Goal: Task Accomplishment & Management: Complete application form

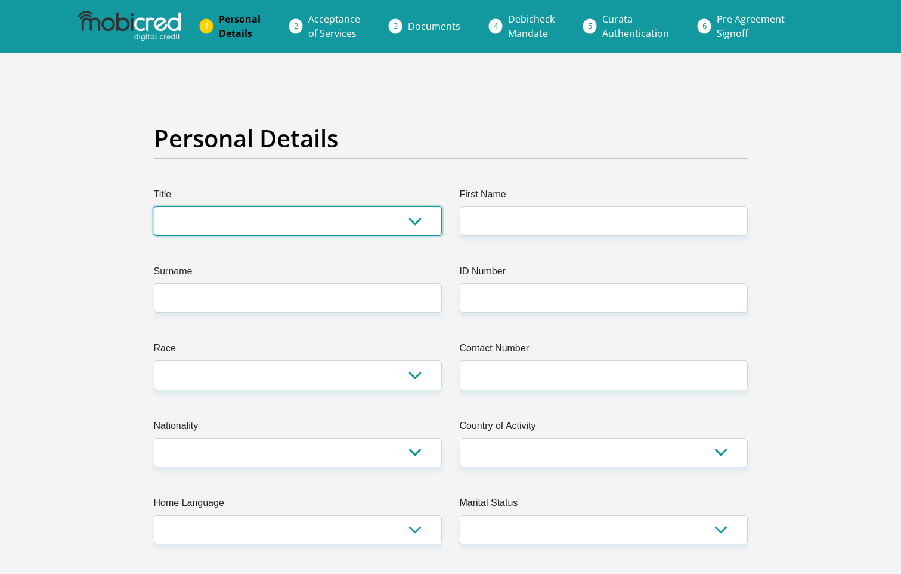
click at [414, 224] on select "Mr Ms Mrs Dr [PERSON_NAME]" at bounding box center [298, 220] width 288 height 29
select select "Mrs"
click at [154, 206] on select "Mr Ms Mrs Dr [PERSON_NAME]" at bounding box center [298, 220] width 288 height 29
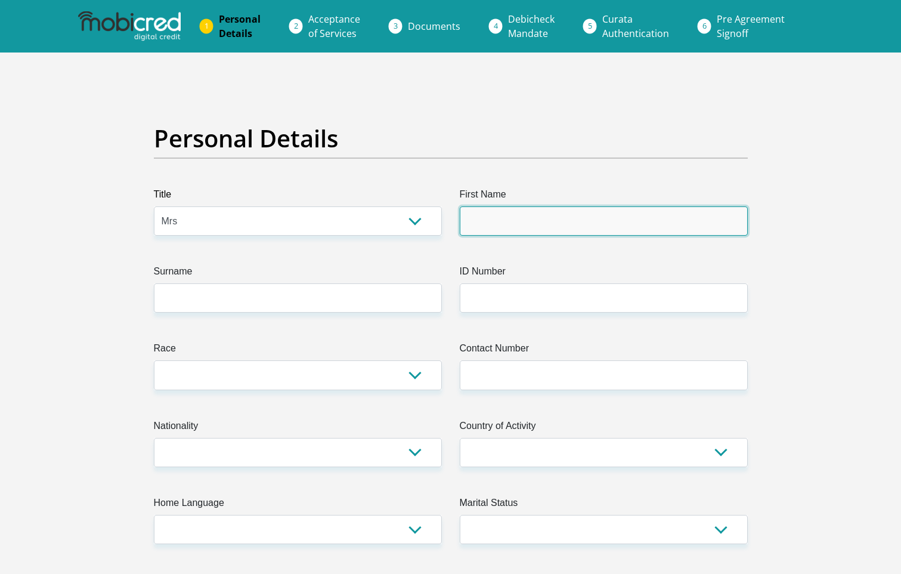
click at [540, 223] on input "First Name" at bounding box center [604, 220] width 288 height 29
type input "Glencia"
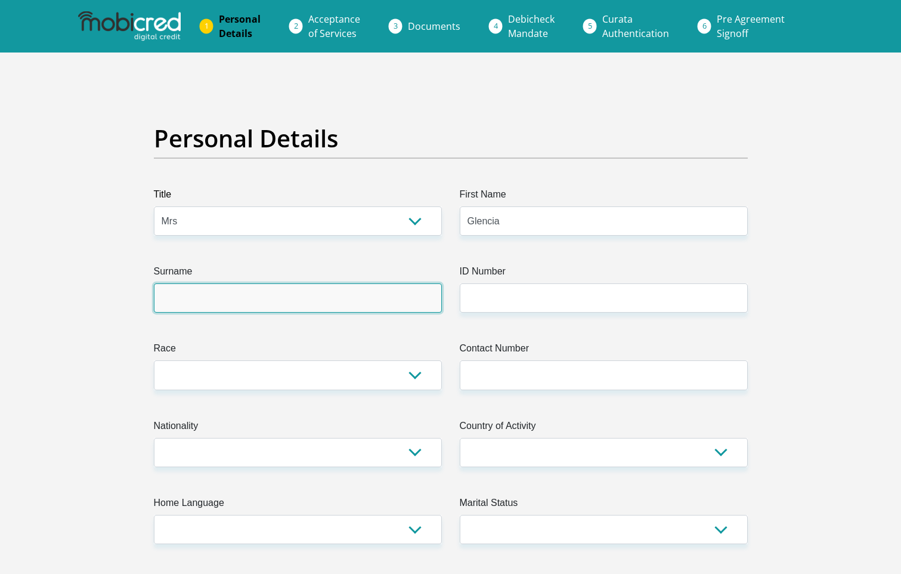
type input "Thopola"
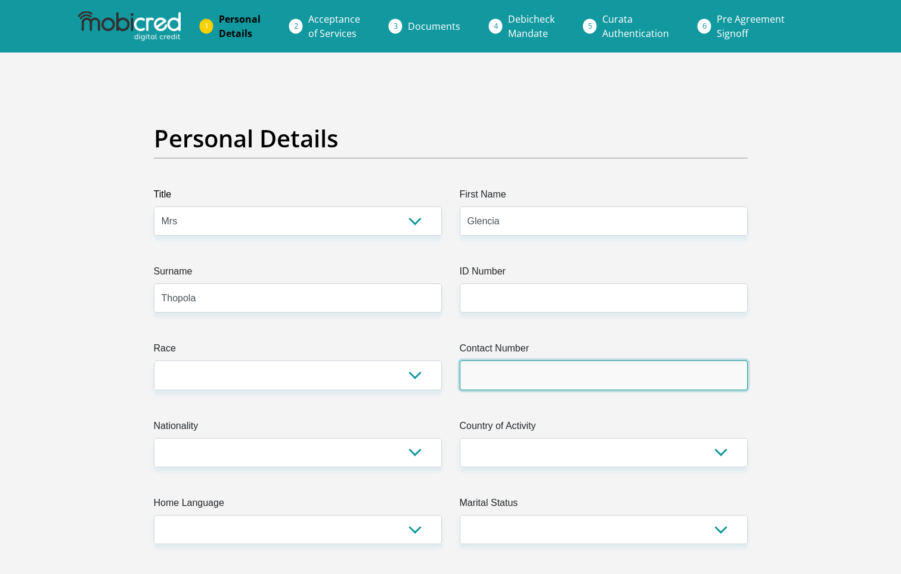
type input "7890010807"
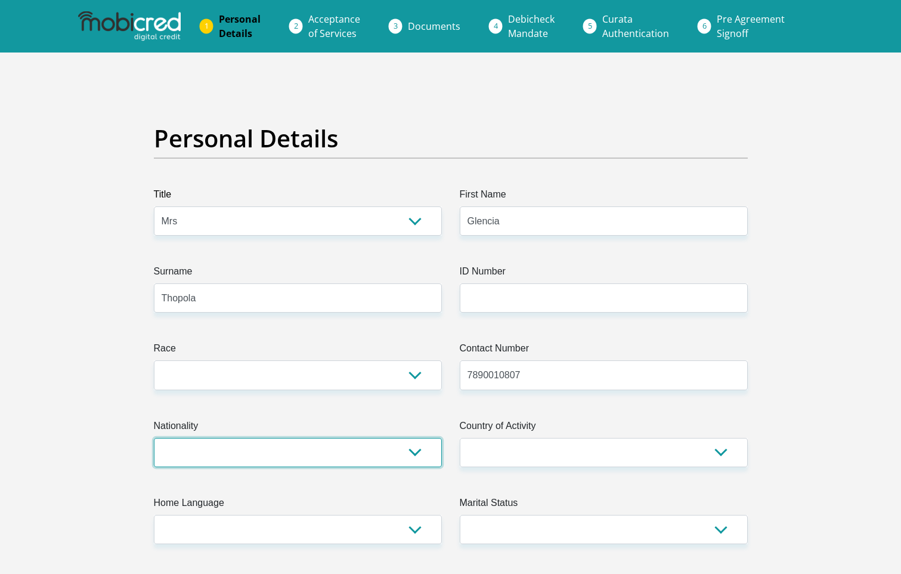
select select "ZAF"
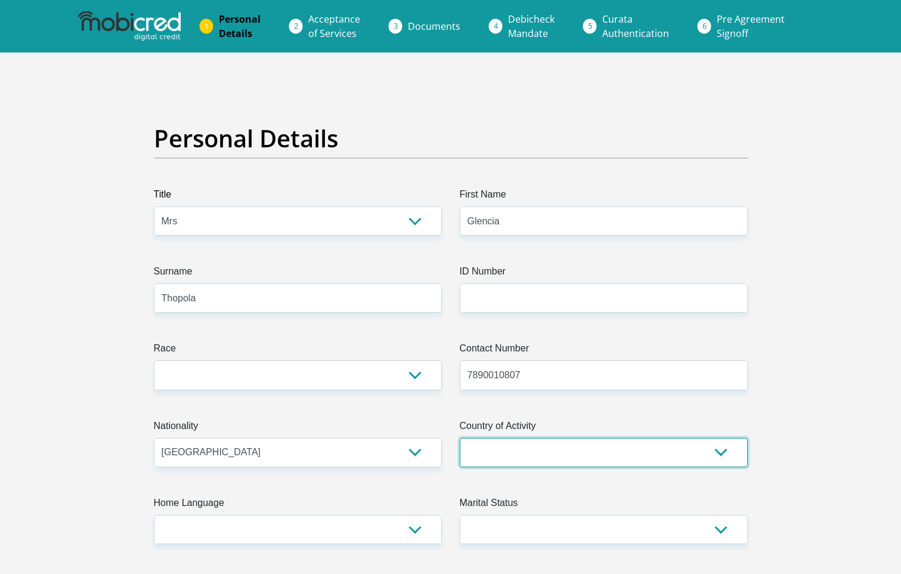
select select "ZAF"
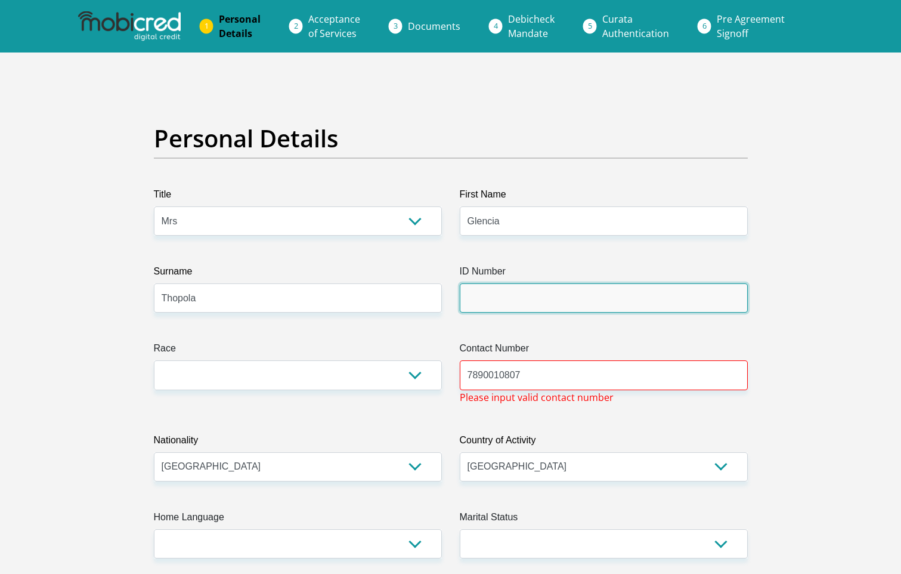
click at [553, 293] on input "ID Number" at bounding box center [604, 297] width 288 height 29
type input "7905080284089"
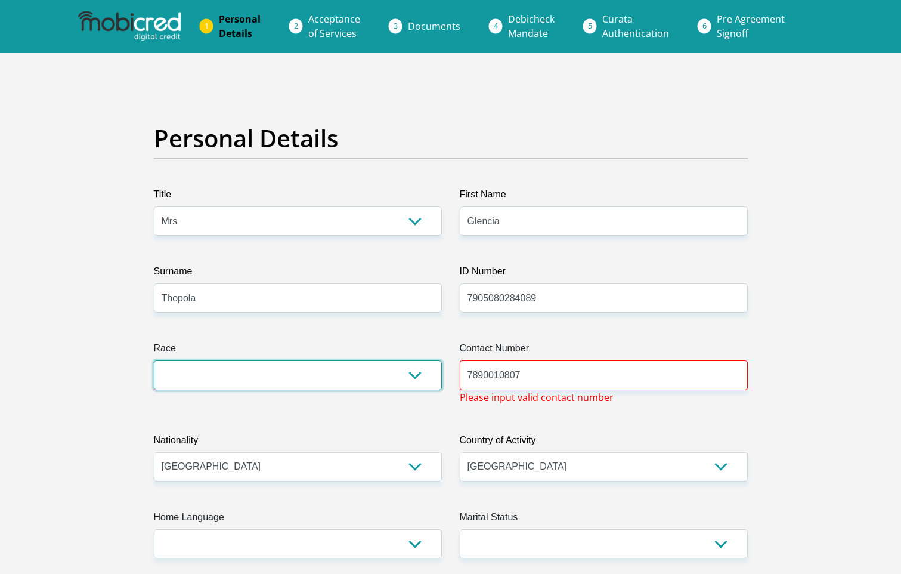
click at [414, 373] on select "Black Coloured Indian White Other" at bounding box center [298, 374] width 288 height 29
select select "1"
click at [154, 360] on select "Black Coloured Indian White Other" at bounding box center [298, 374] width 288 height 29
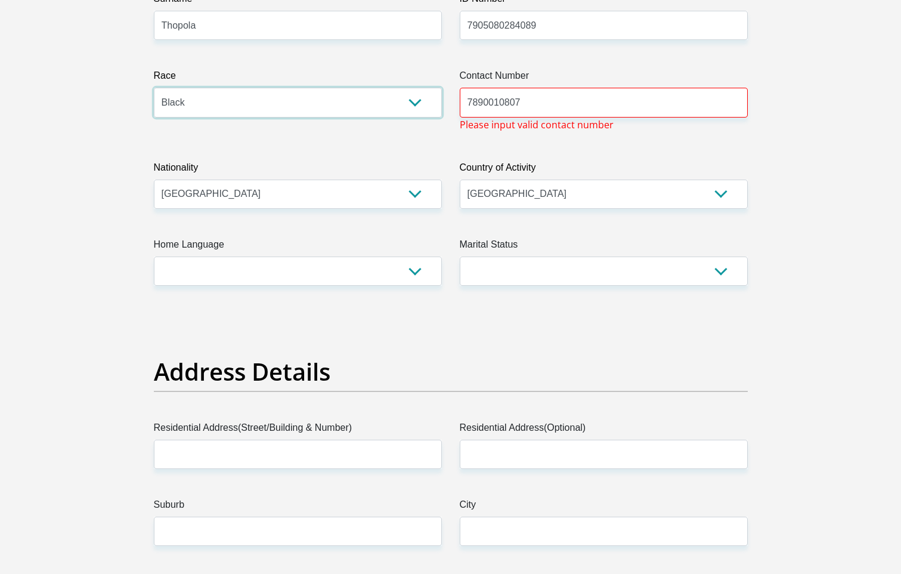
scroll to position [298, 0]
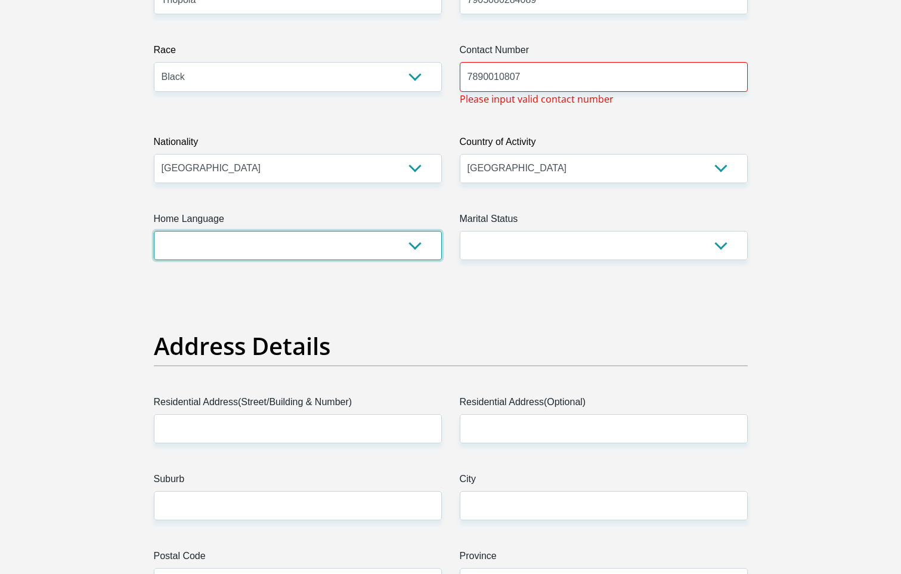
click at [414, 249] on select "Afrikaans English Sepedi South Ndebele Southern Sotho Swati Tsonga Tswana Venda…" at bounding box center [298, 245] width 288 height 29
select select "tso"
click at [154, 231] on select "Afrikaans English Sepedi South Ndebele Southern Sotho Swati Tsonga Tswana Venda…" at bounding box center [298, 245] width 288 height 29
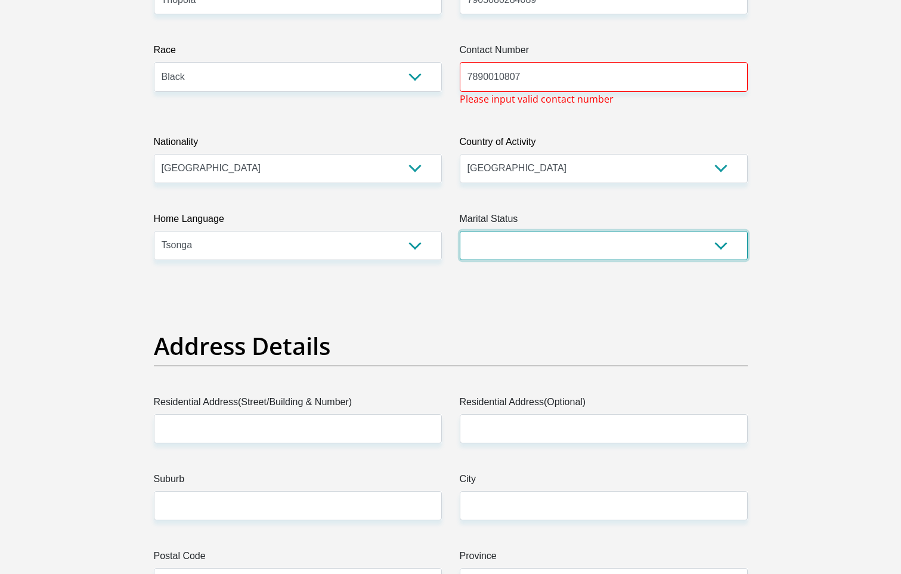
click at [720, 247] on select "Married ANC Single Divorced Widowed Married COP or Customary Law" at bounding box center [604, 245] width 288 height 29
select select "5"
click at [460, 231] on select "Married ANC Single Divorced Widowed Married COP or Customary Law" at bounding box center [604, 245] width 288 height 29
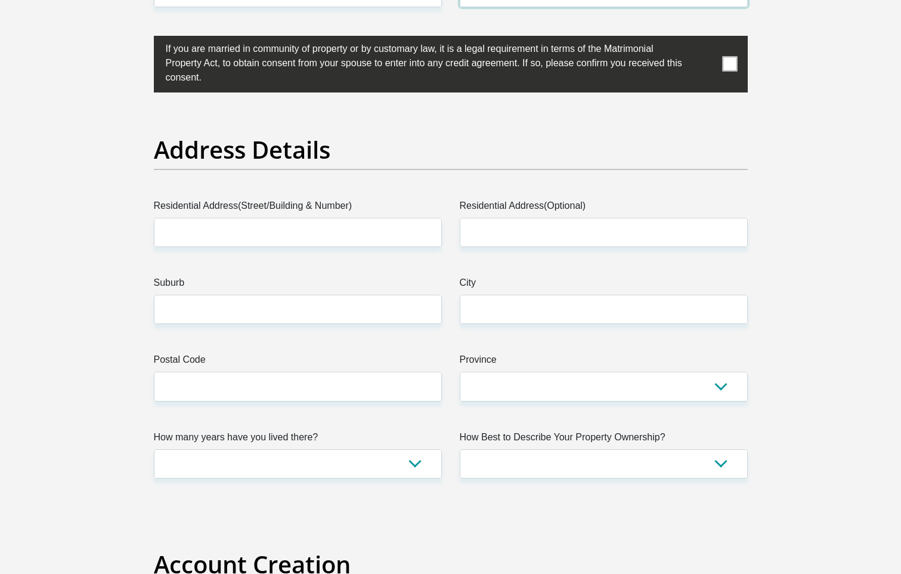
scroll to position [596, 0]
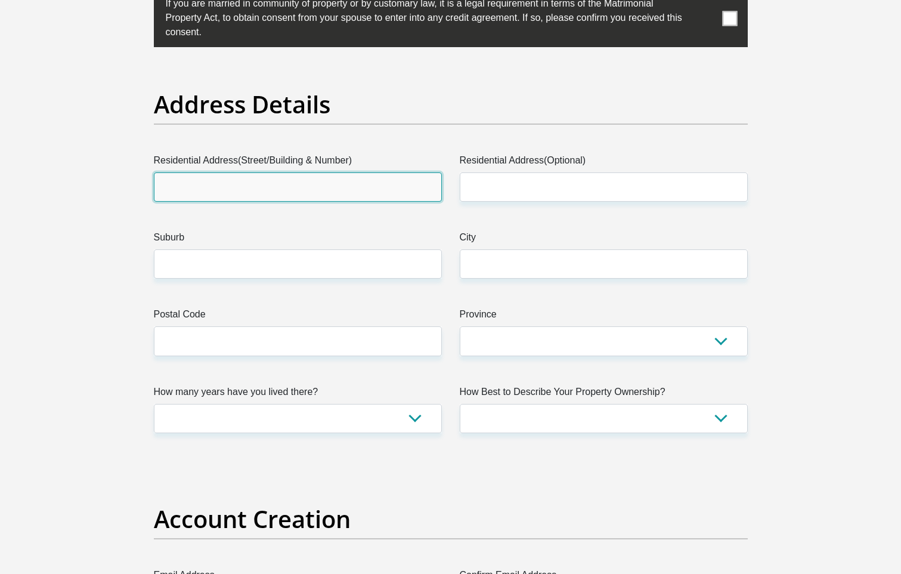
click at [365, 194] on input "Residential Address(Street/Building & Number)" at bounding box center [298, 186] width 288 height 29
type input "[STREET_ADDRESS]"
type input "[GEOGRAPHIC_DATA]"
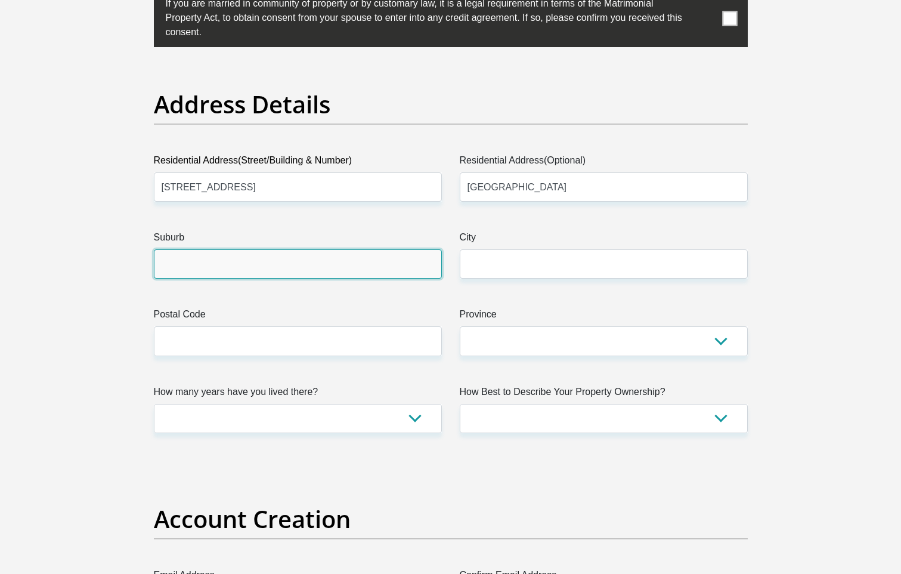
click at [398, 260] on input "Suburb" at bounding box center [298, 263] width 288 height 29
type input "[GEOGRAPHIC_DATA], [GEOGRAPHIC_DATA]"
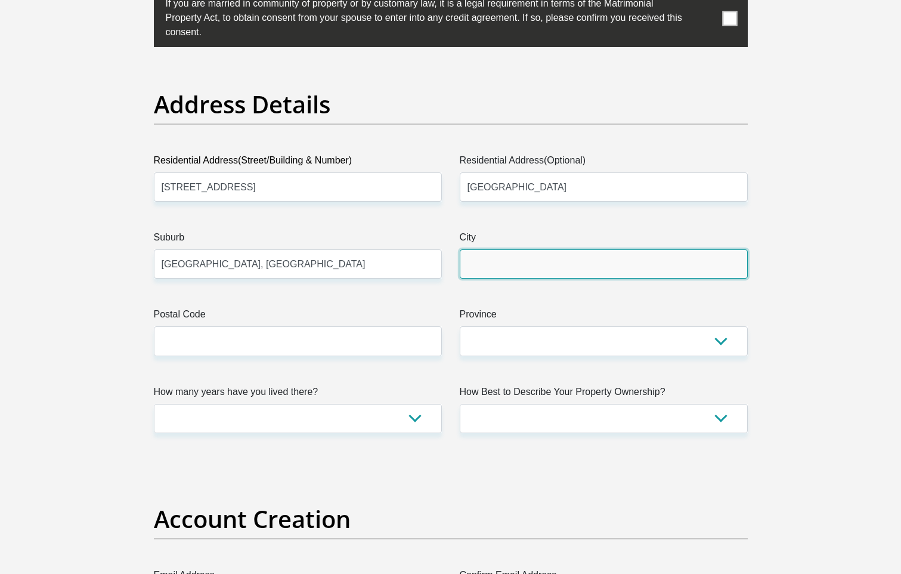
type input "[GEOGRAPHIC_DATA], [GEOGRAPHIC_DATA]"
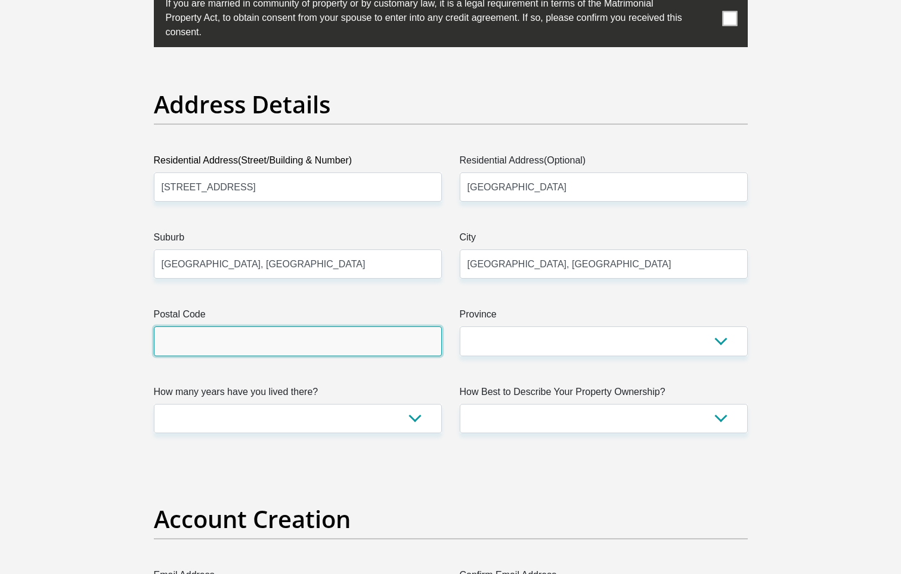
type input "0002"
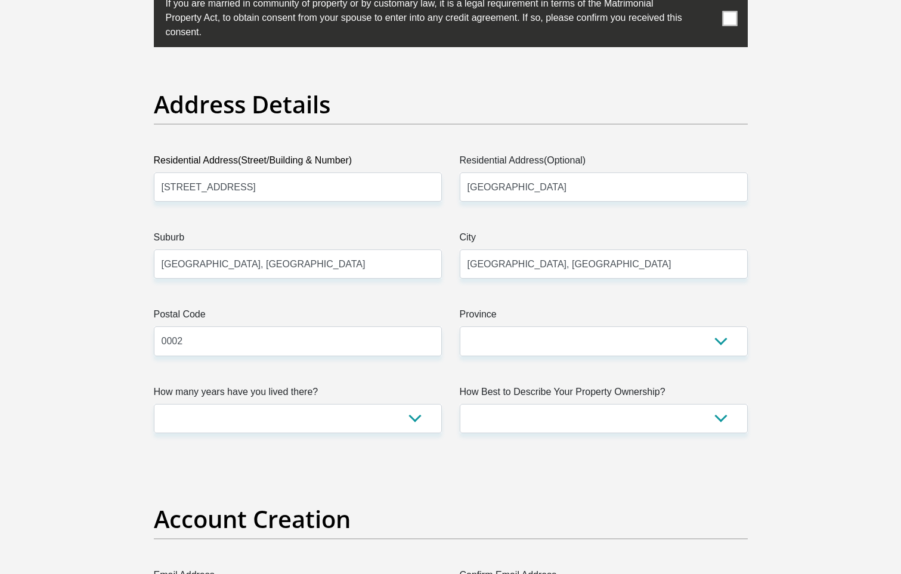
type input "[EMAIL_ADDRESS][DOMAIN_NAME]"
click at [723, 339] on select "Eastern Cape Free State [GEOGRAPHIC_DATA] [GEOGRAPHIC_DATA][DATE] [GEOGRAPHIC_D…" at bounding box center [604, 340] width 288 height 29
select select "Gauteng"
click at [460, 326] on select "Eastern Cape Free State [GEOGRAPHIC_DATA] [GEOGRAPHIC_DATA][DATE] [GEOGRAPHIC_D…" at bounding box center [604, 340] width 288 height 29
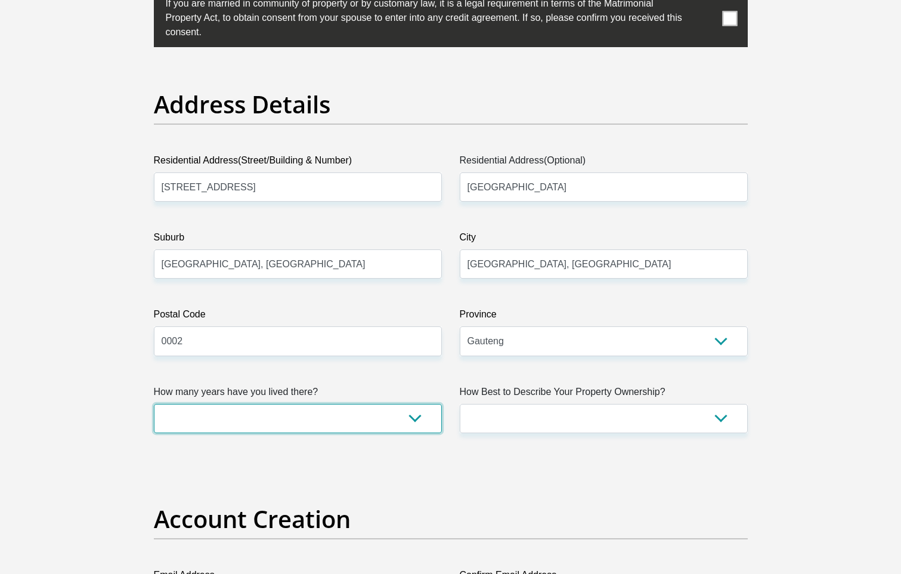
click at [418, 416] on select "less than 1 year 1-3 years 3-5 years 5+ years" at bounding box center [298, 418] width 288 height 29
select select "5"
click at [154, 404] on select "less than 1 year 1-3 years 3-5 years 5+ years" at bounding box center [298, 418] width 288 height 29
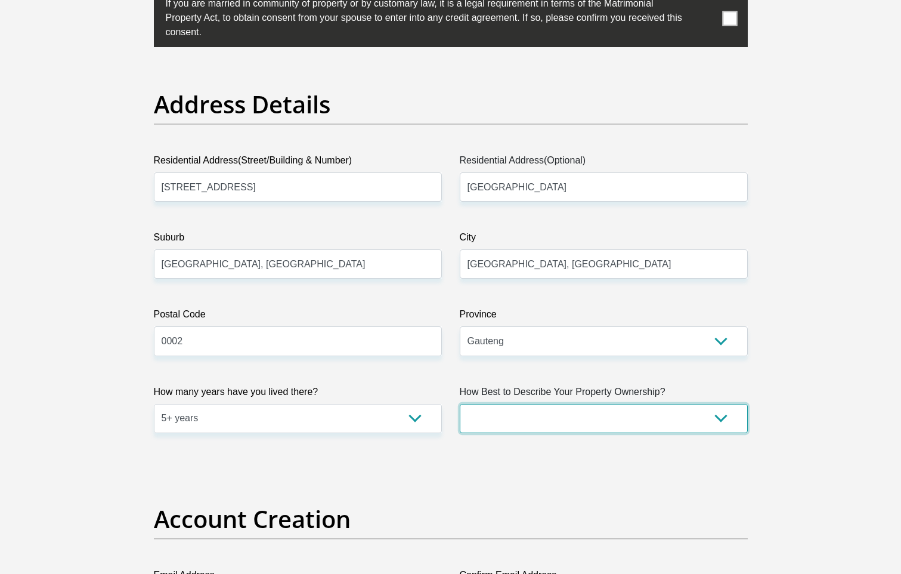
click at [723, 422] on select "Owned Rented Family Owned Company Dwelling" at bounding box center [604, 418] width 288 height 29
click at [460, 404] on select "Owned Rented Family Owned Company Dwelling" at bounding box center [604, 418] width 288 height 29
click at [719, 416] on select "Owned Rented Family Owned Company Dwelling" at bounding box center [604, 418] width 288 height 29
select select "parents"
click at [460, 404] on select "Owned Rented Family Owned Company Dwelling" at bounding box center [604, 418] width 288 height 29
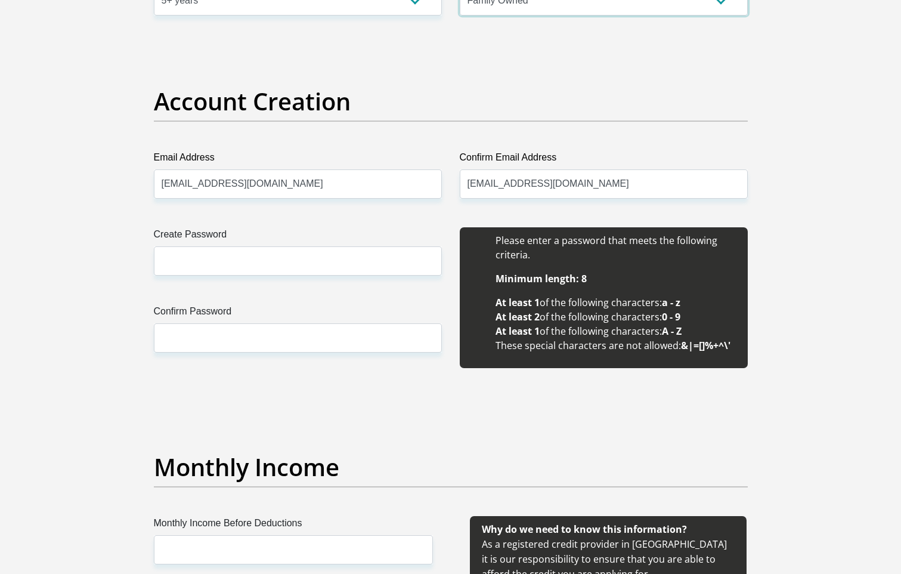
scroll to position [1073, 0]
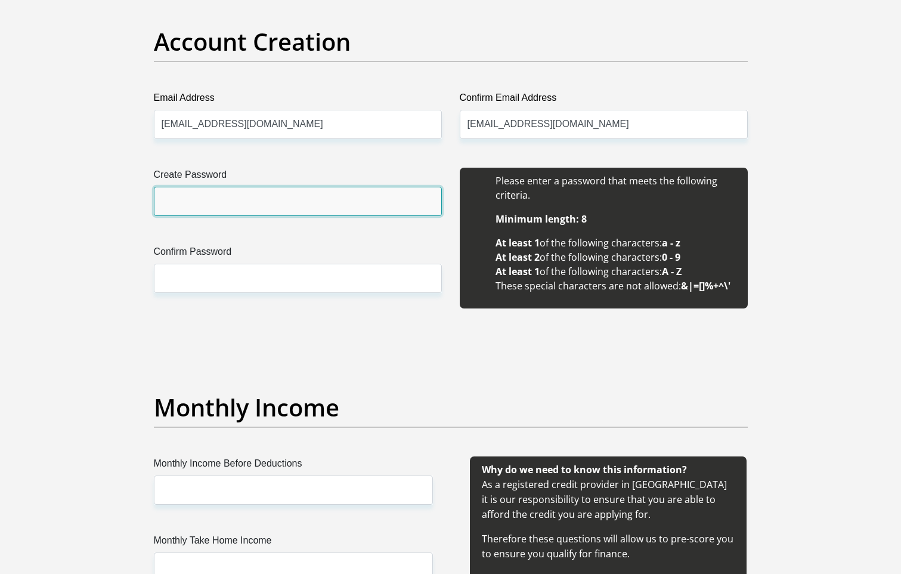
click at [369, 204] on input "Create Password" at bounding box center [298, 201] width 288 height 29
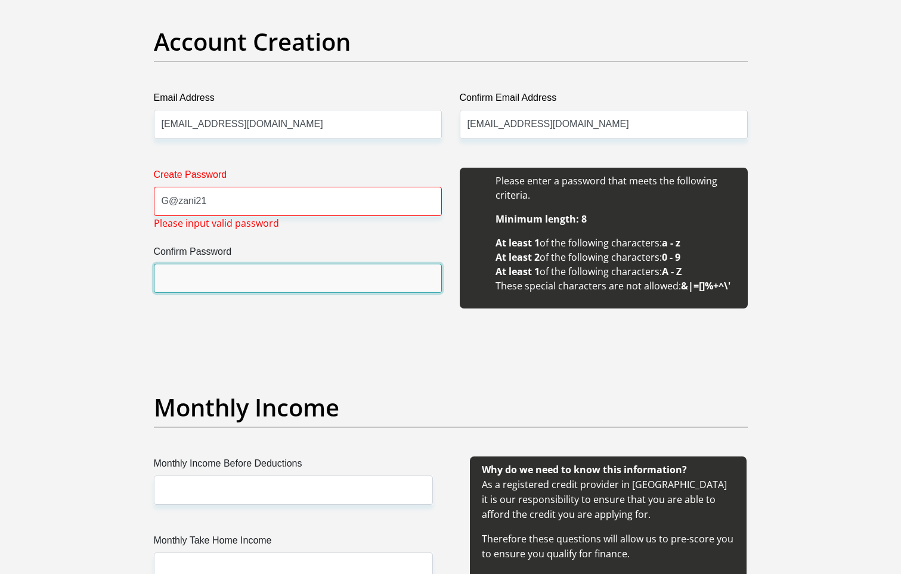
click at [345, 281] on input "Confirm Password" at bounding box center [298, 278] width 288 height 29
click at [339, 274] on input "Confirm Password" at bounding box center [298, 278] width 288 height 29
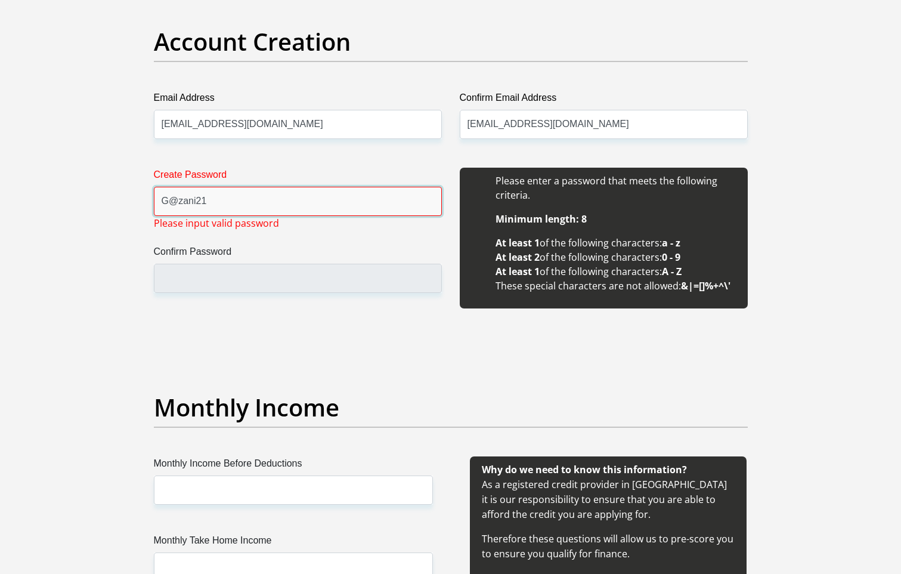
click at [177, 201] on input "G@zani21" at bounding box center [298, 201] width 288 height 29
click at [201, 202] on input "Gezani21" at bounding box center [298, 201] width 288 height 29
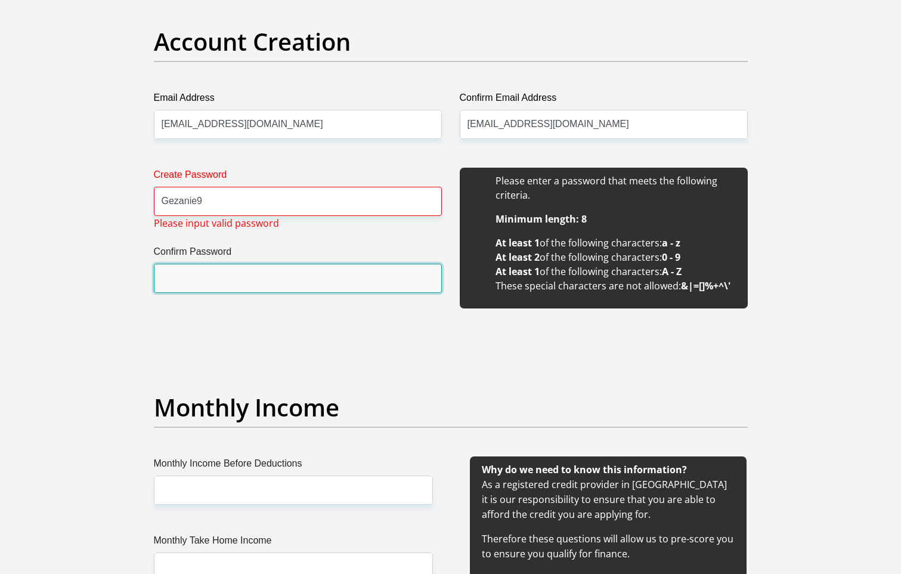
click at [369, 281] on input "Confirm Password" at bounding box center [298, 278] width 288 height 29
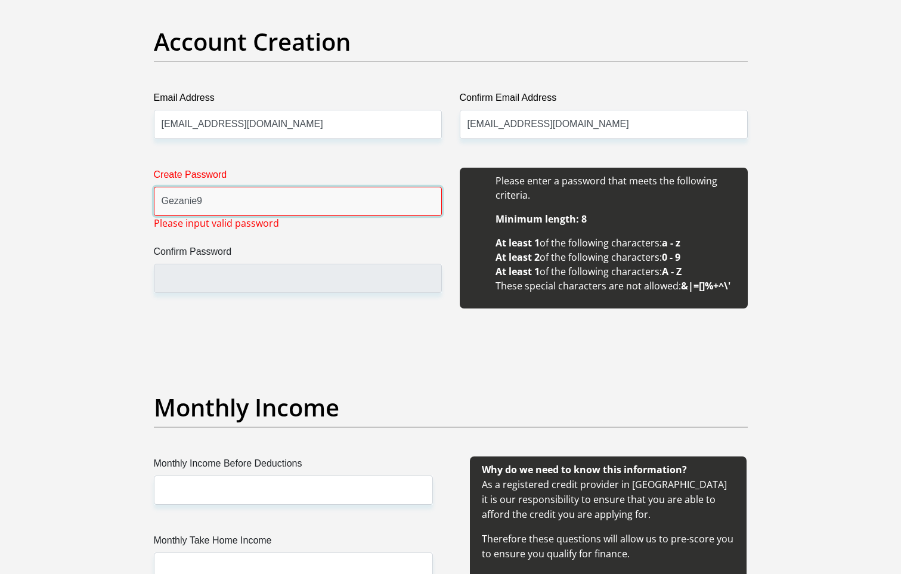
click at [172, 200] on input "Gezanie9" at bounding box center [298, 201] width 288 height 29
type input "G&zanie9"
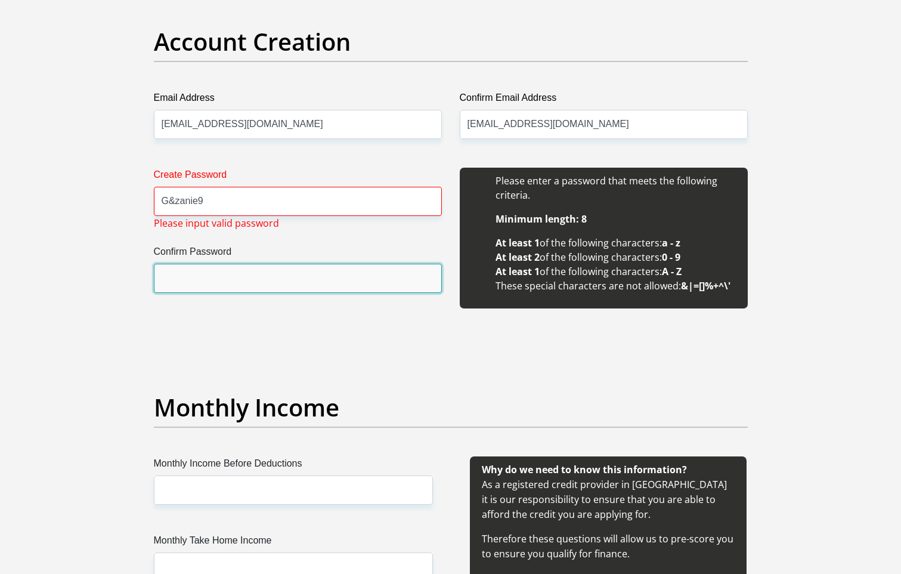
click at [236, 276] on input "Confirm Password" at bounding box center [298, 278] width 288 height 29
click at [226, 267] on input "Confirm Password" at bounding box center [298, 278] width 288 height 29
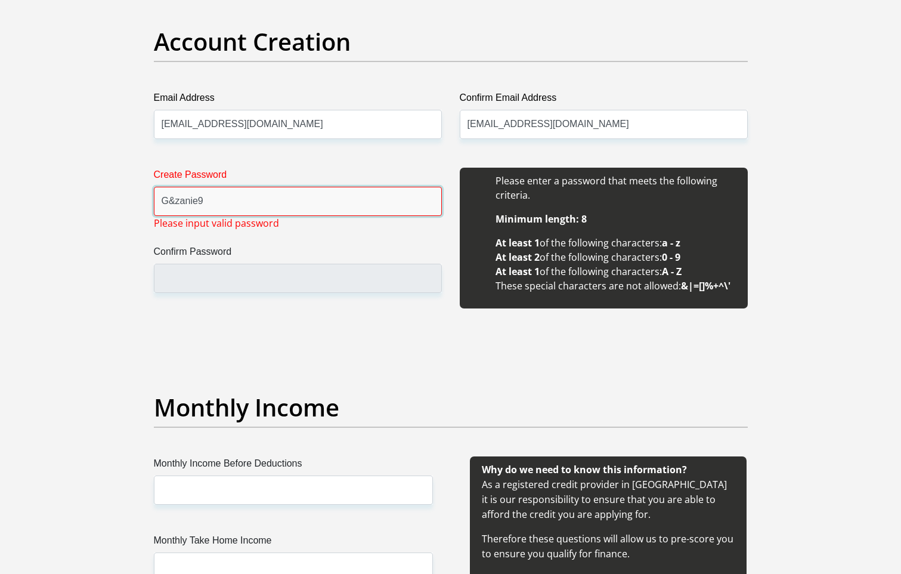
drag, startPoint x: 230, startPoint y: 203, endPoint x: 146, endPoint y: 196, distance: 84.4
click at [146, 196] on div "Create Password G&zanie9 Please input valid password Confirm Password" at bounding box center [298, 245] width 306 height 154
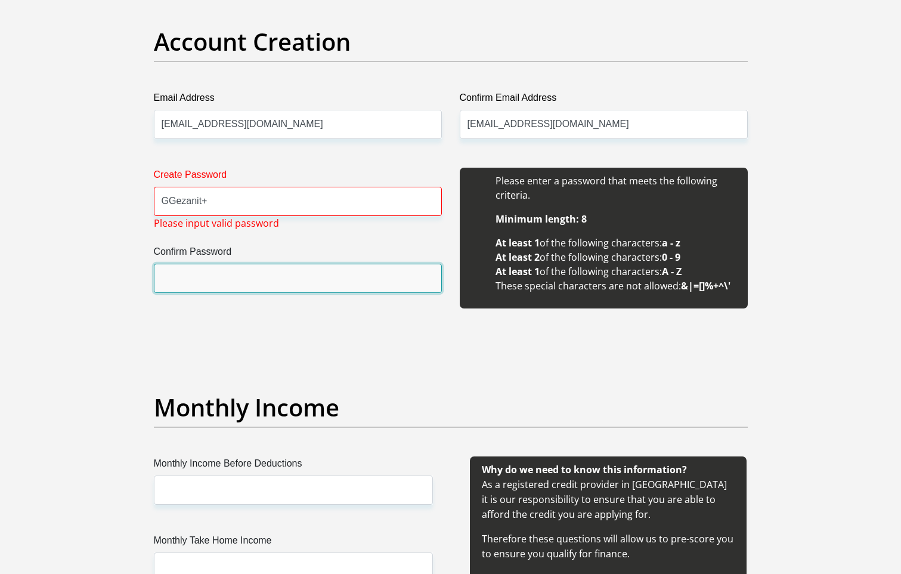
click at [218, 282] on input "Confirm Password" at bounding box center [298, 278] width 288 height 29
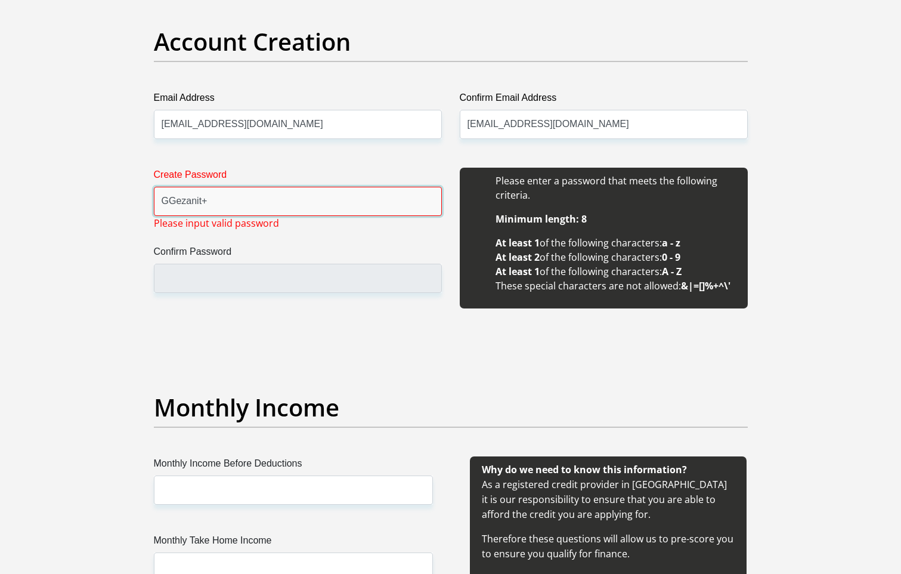
click at [169, 204] on input "GGezanit+" at bounding box center [298, 201] width 288 height 29
click at [227, 210] on input "Gezanit+" at bounding box center [298, 201] width 288 height 29
type input "Gezanit+"
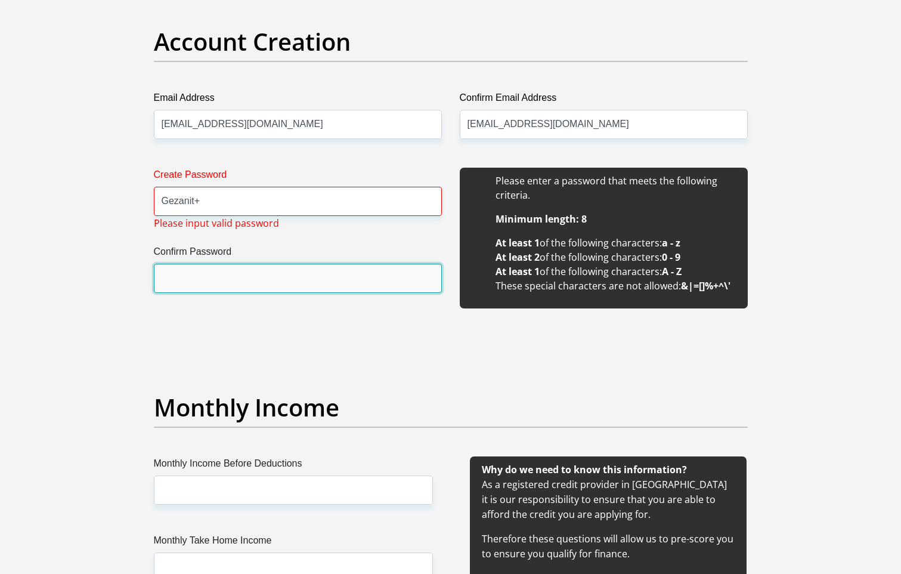
click at [231, 278] on input "Confirm Password" at bounding box center [298, 278] width 288 height 29
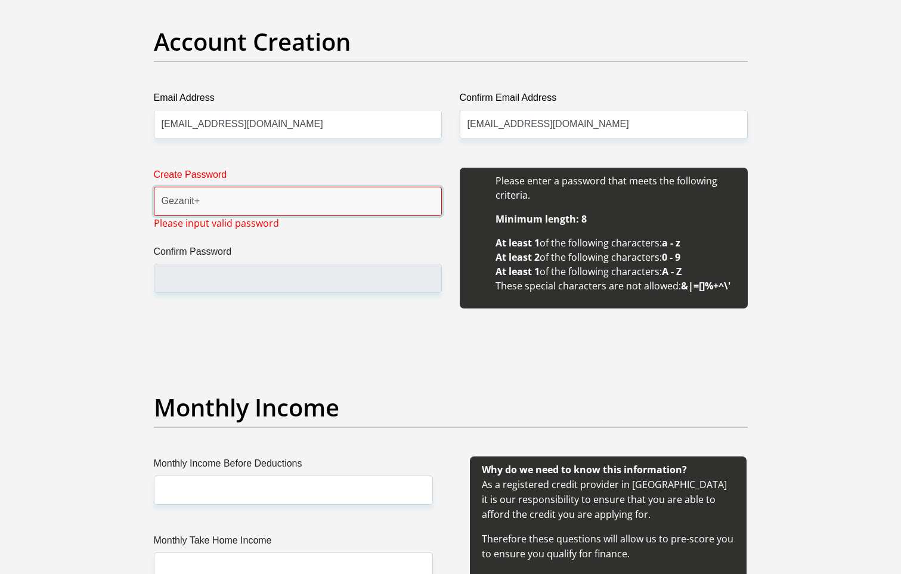
drag, startPoint x: 205, startPoint y: 204, endPoint x: 140, endPoint y: 195, distance: 65.6
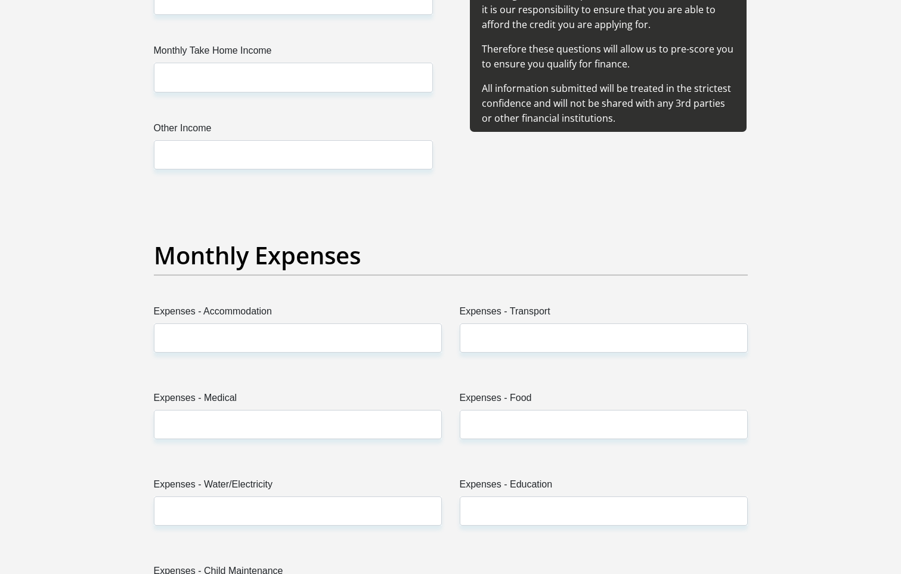
scroll to position [1491, 0]
